Goal: Information Seeking & Learning: Learn about a topic

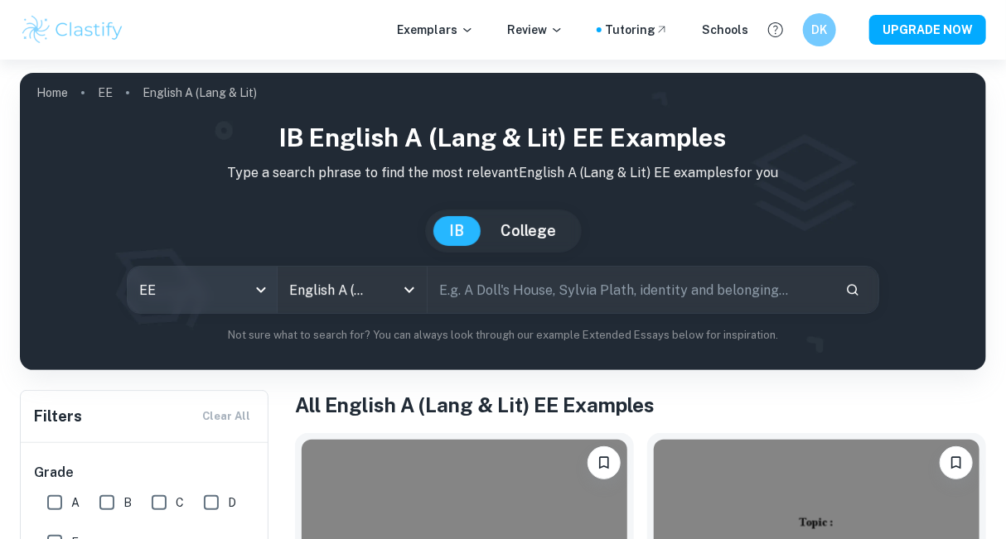
click at [257, 287] on body "We value your privacy We use cookies to enhance your browsing experience, serve…" at bounding box center [503, 329] width 1006 height 539
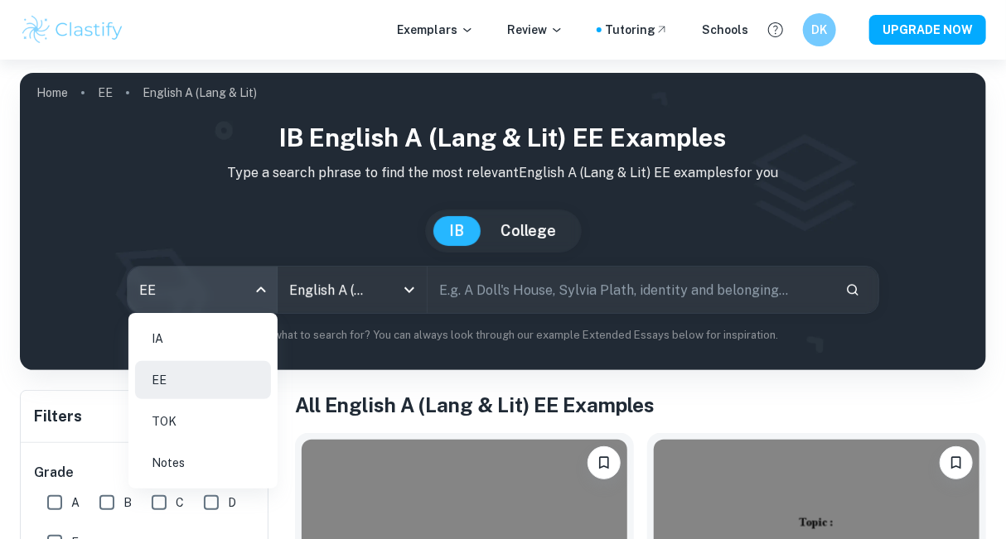
click at [191, 346] on li "IA" at bounding box center [203, 339] width 136 height 38
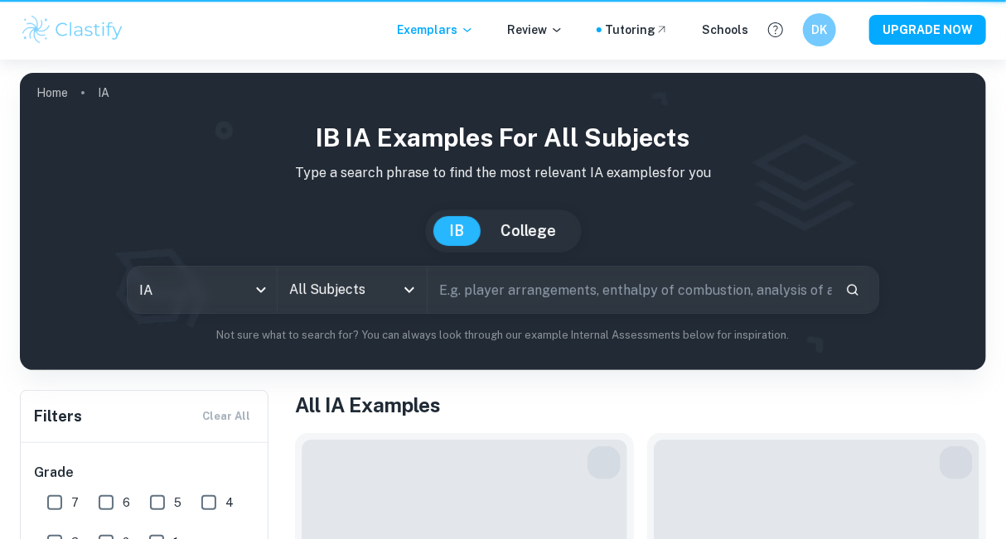
click at [409, 291] on icon "Open" at bounding box center [409, 290] width 10 height 6
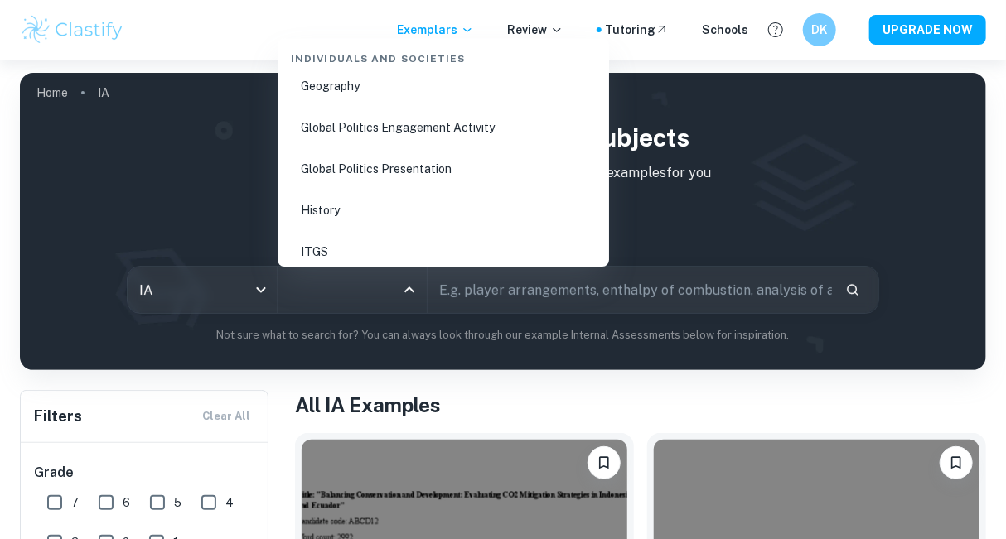
scroll to position [2145, 0]
click at [348, 131] on li "Global Politics Engagement Activity" at bounding box center [443, 128] width 318 height 38
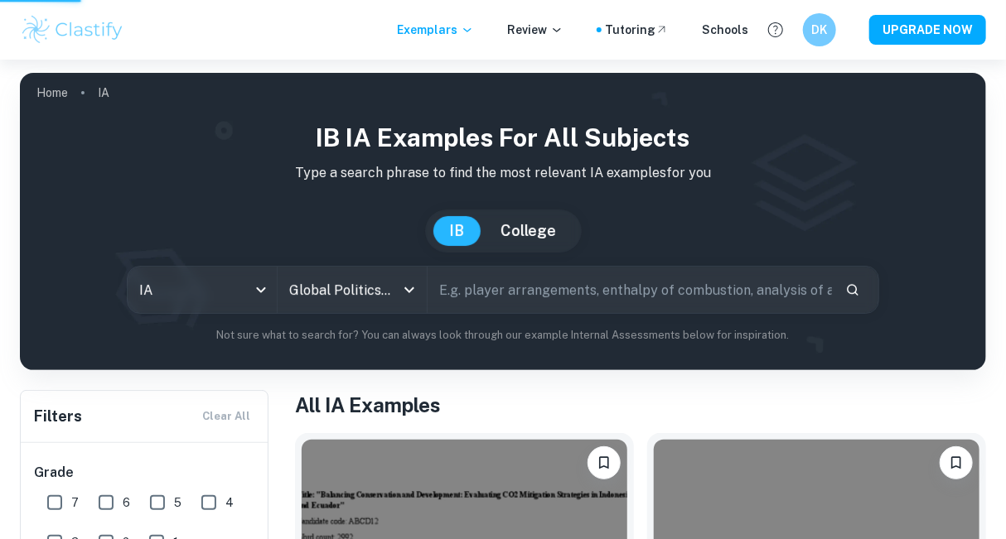
type input "Global Politics Engagement Activity"
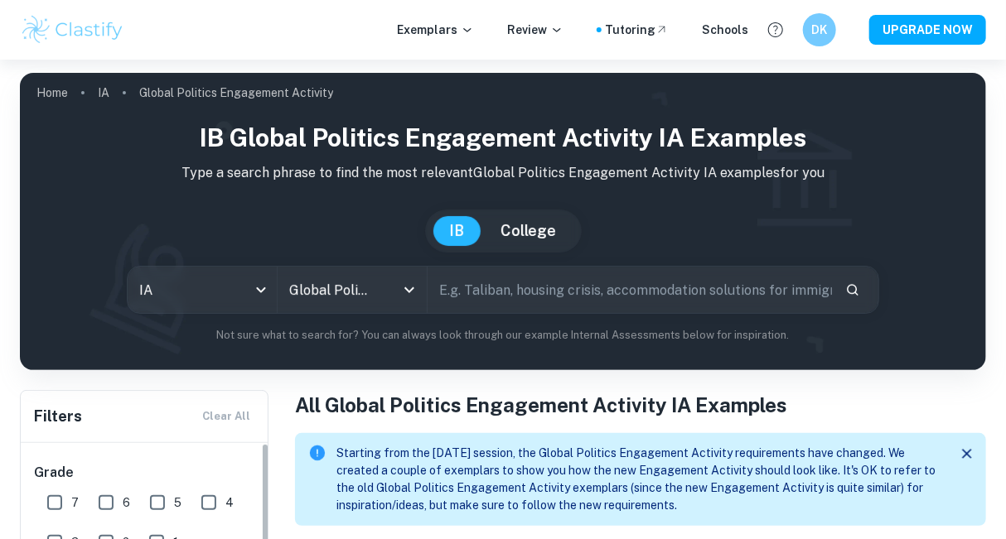
scroll to position [277, 0]
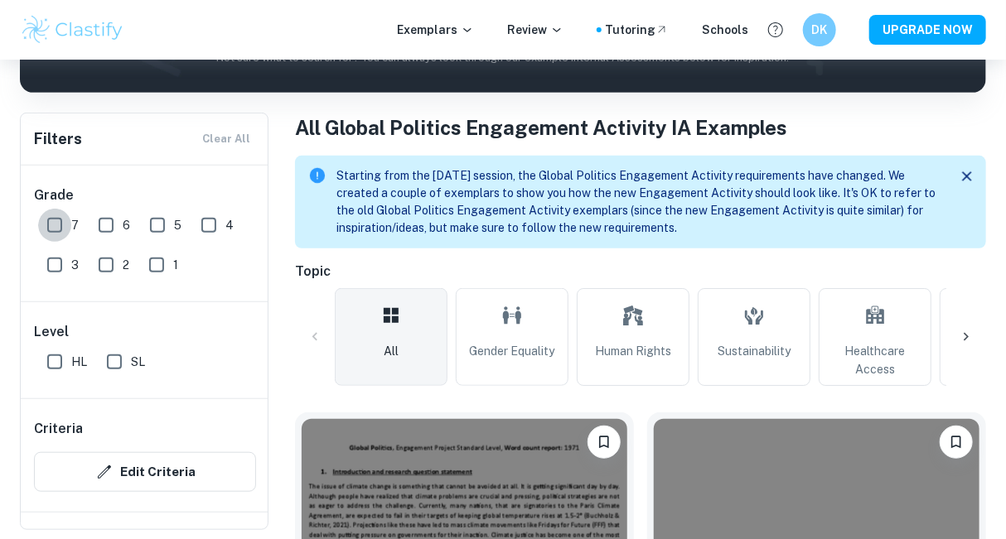
click at [55, 222] on input "7" at bounding box center [54, 225] width 33 height 33
checkbox input "true"
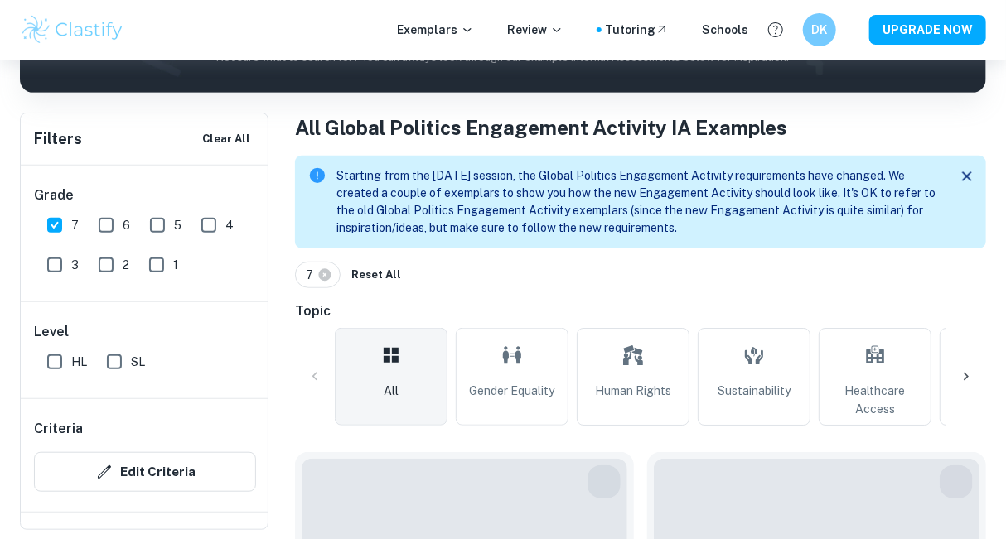
click at [51, 364] on input "HL" at bounding box center [54, 361] width 33 height 33
checkbox input "true"
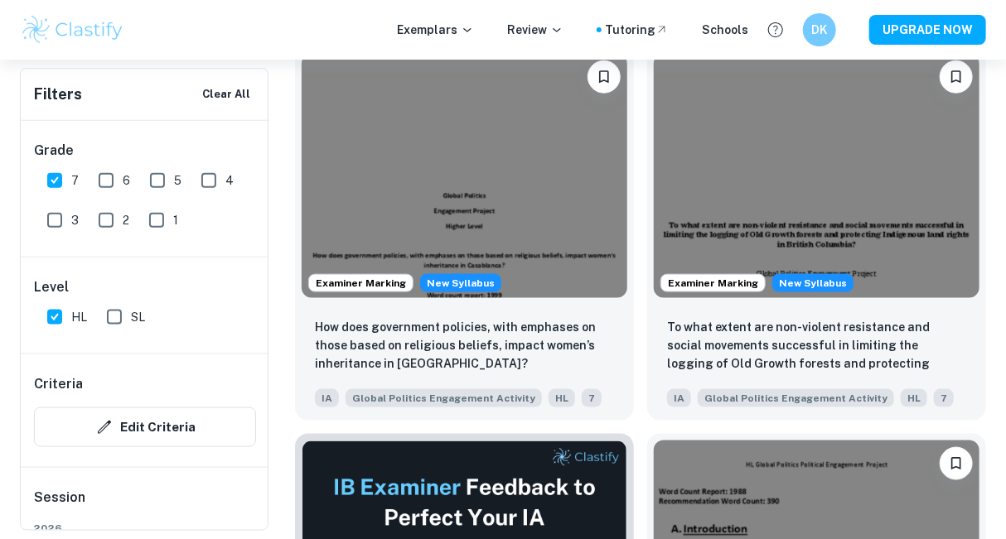
scroll to position [686, 0]
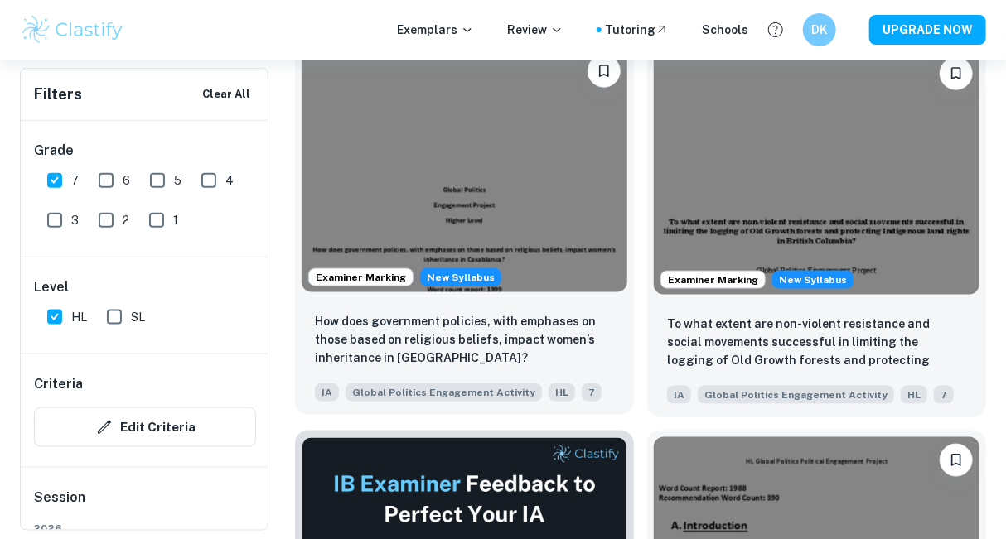
click at [570, 205] on img at bounding box center [464, 170] width 326 height 244
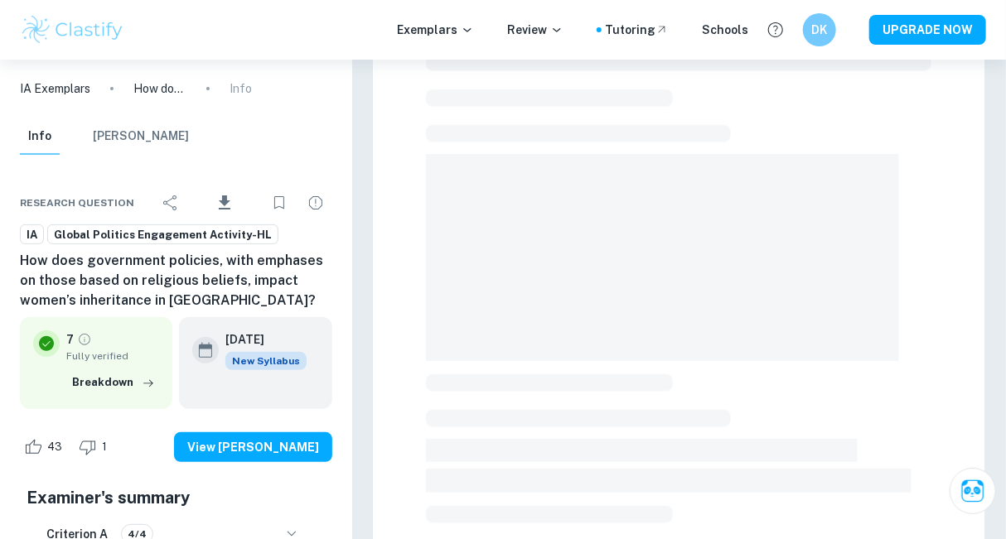
scroll to position [73, 0]
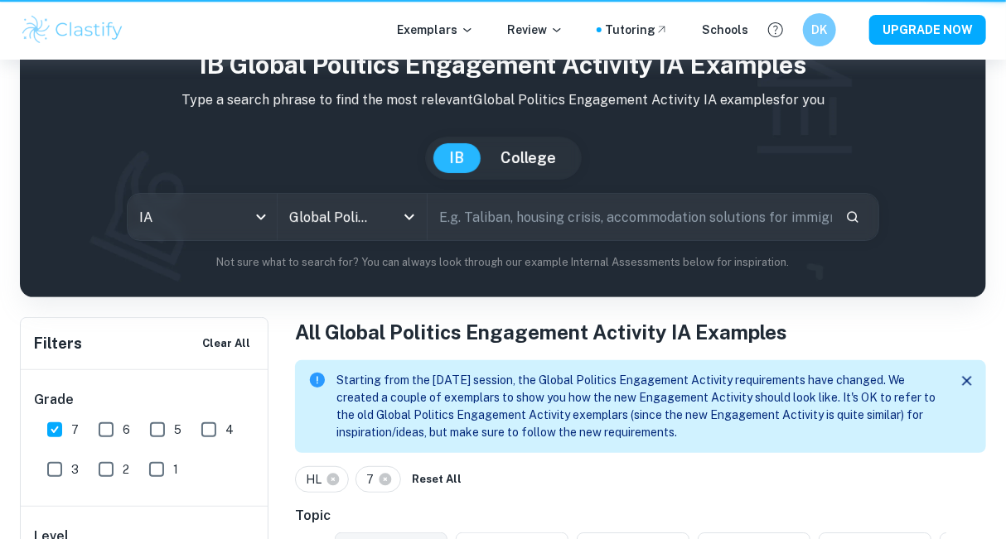
scroll to position [792, 0]
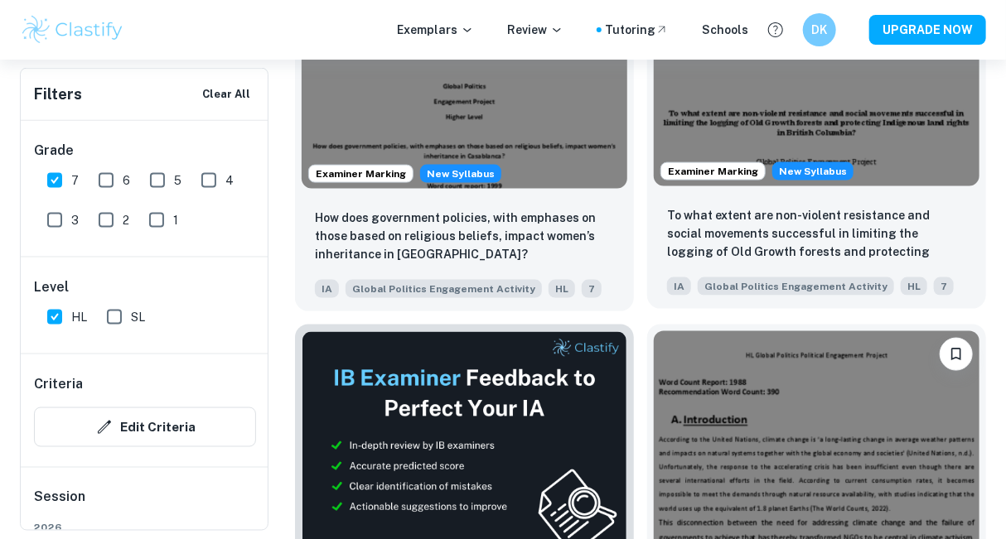
click at [861, 115] on img at bounding box center [817, 64] width 326 height 244
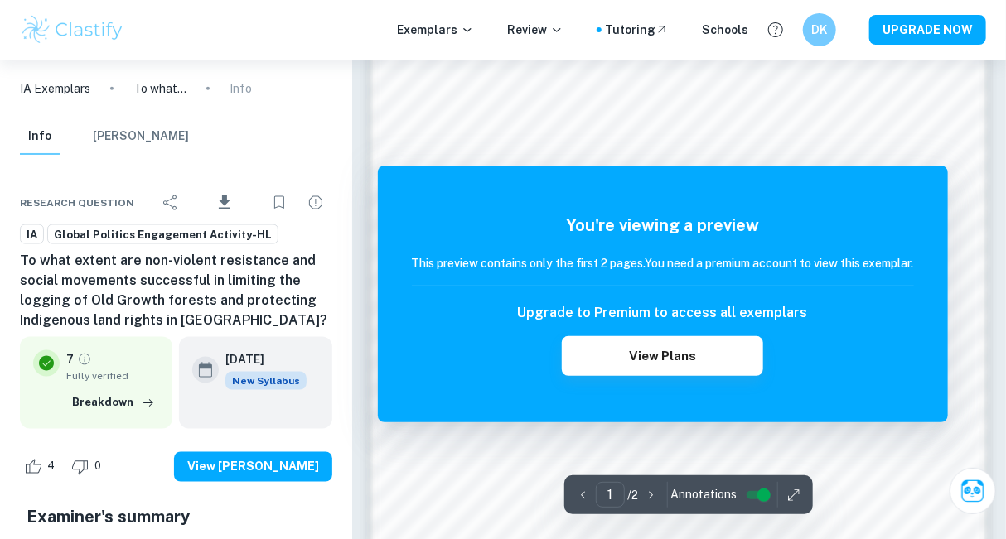
scroll to position [846, 0]
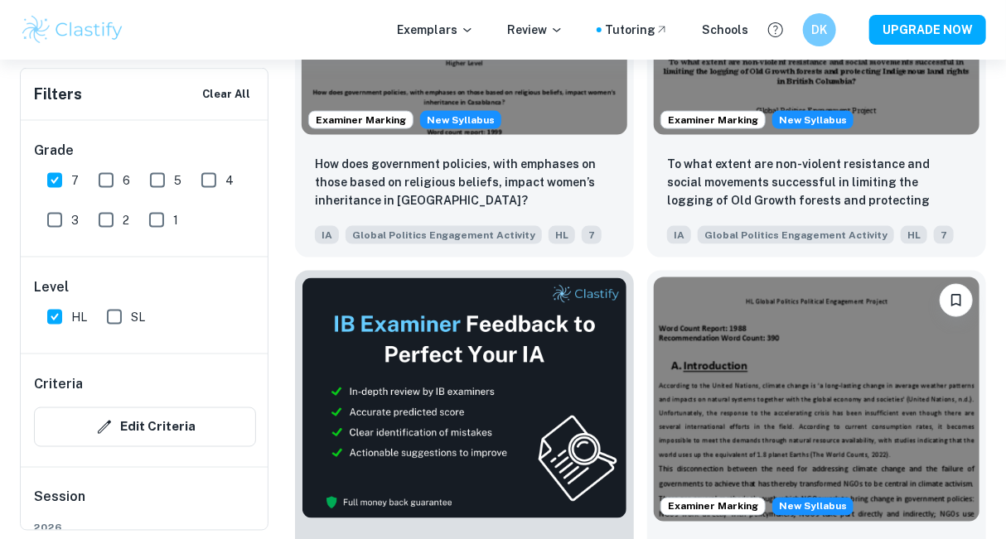
scroll to position [898, 0]
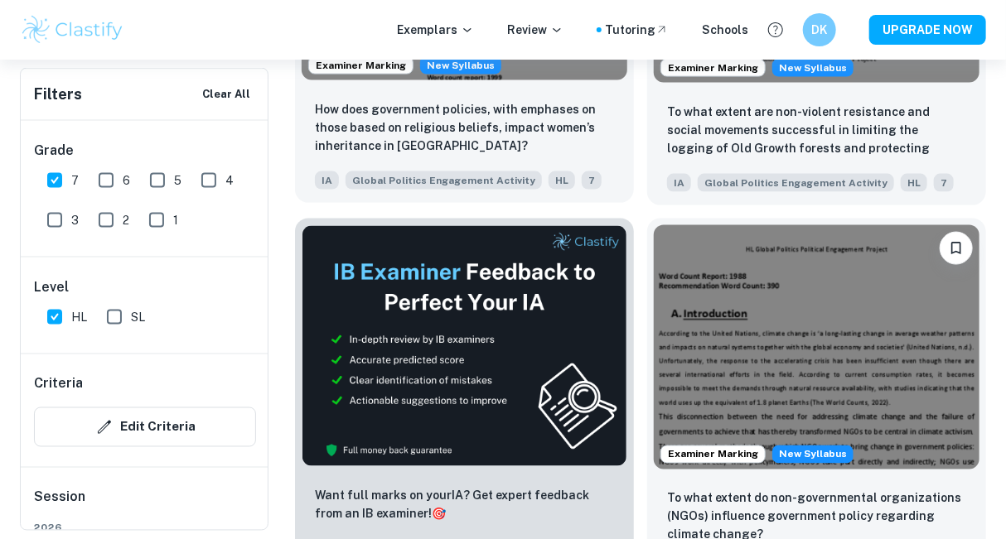
drag, startPoint x: 89, startPoint y: 2, endPoint x: 583, endPoint y: 119, distance: 508.1
click at [583, 119] on p "How does government policies, with emphases on those based on religious beliefs…" at bounding box center [464, 127] width 299 height 55
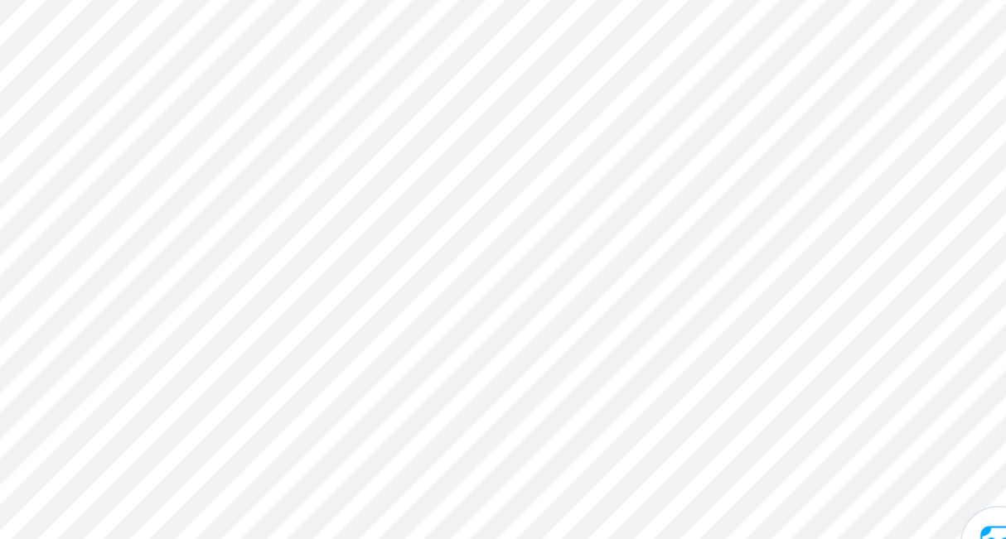
scroll to position [1215, 0]
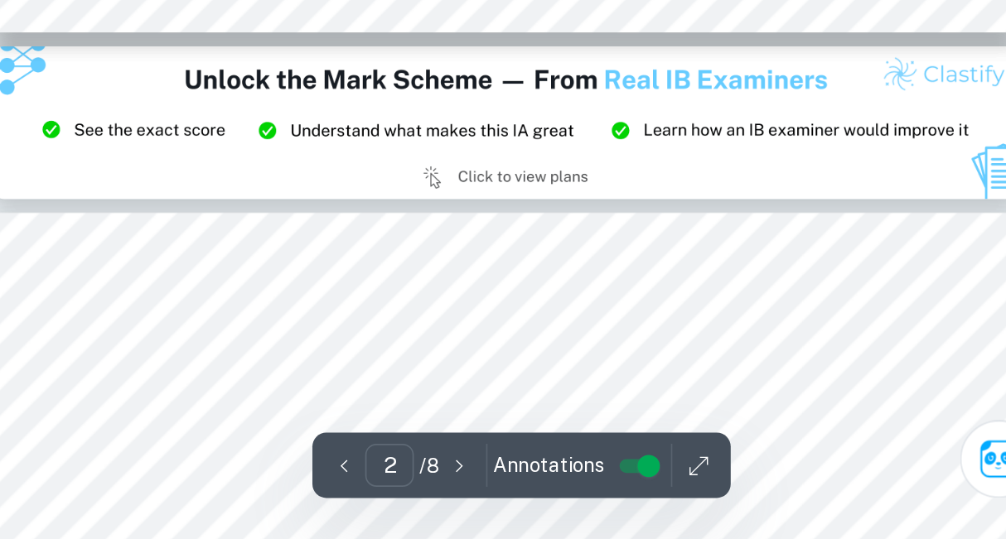
type input "3"
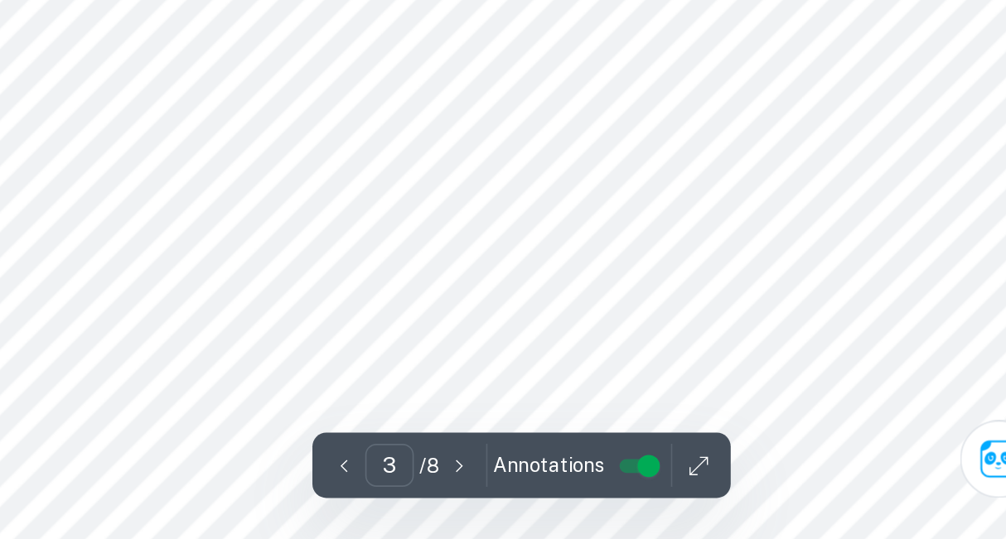
scroll to position [1823, 0]
